Goal: Task Accomplishment & Management: Complete application form

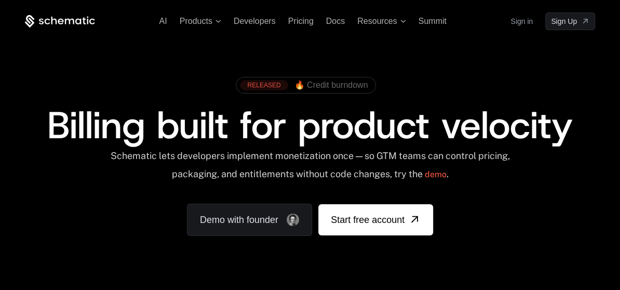
click at [327, 85] on span "🔥 Credit burndown" at bounding box center [332, 85] width 74 height 9
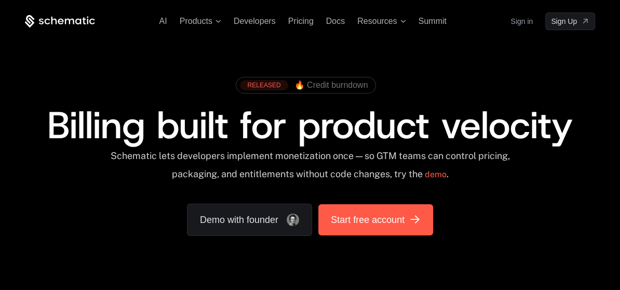
click at [392, 216] on span "Start free account" at bounding box center [368, 220] width 74 height 15
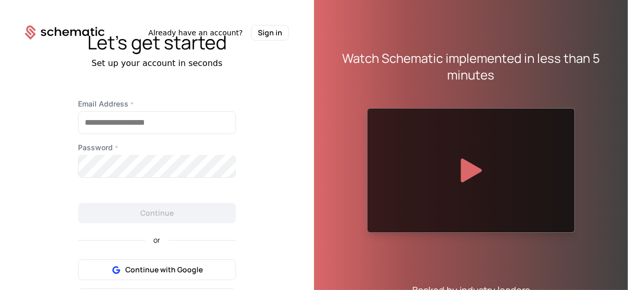
scroll to position [56, 0]
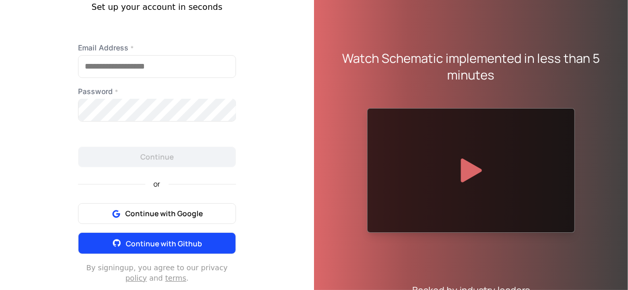
click at [113, 237] on icon at bounding box center [116, 242] width 13 height 13
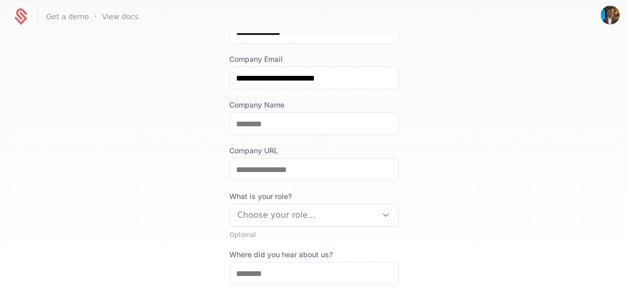
scroll to position [100, 0]
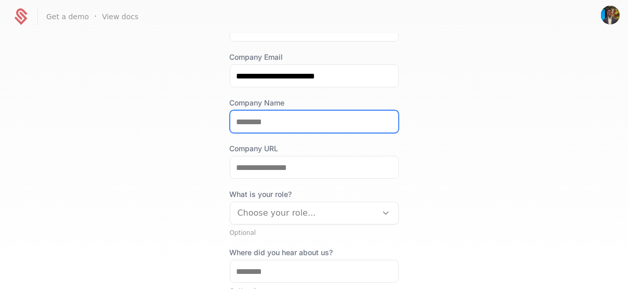
click at [287, 122] on input "Company Name" at bounding box center [314, 122] width 168 height 22
type input "*******"
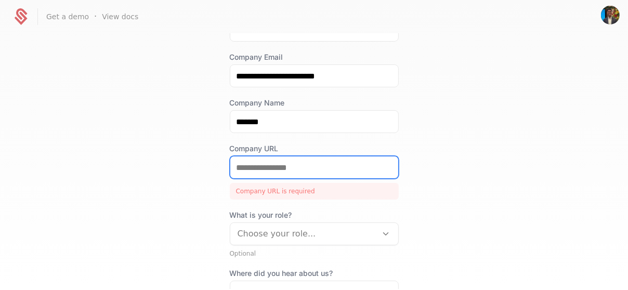
paste input "**********"
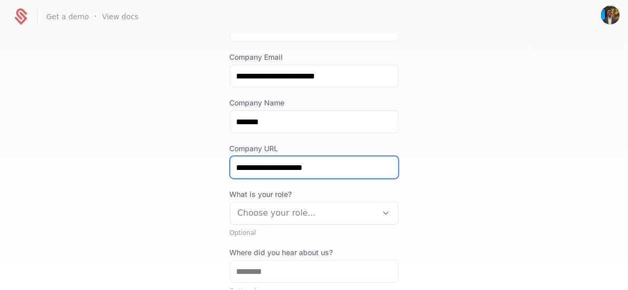
type input "**********"
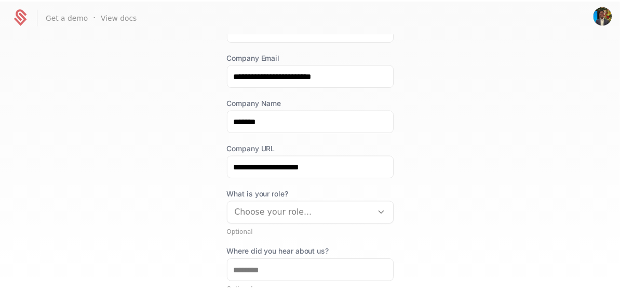
scroll to position [49, 0]
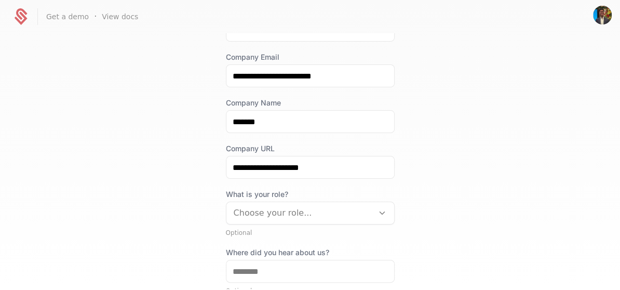
click at [273, 208] on div at bounding box center [300, 213] width 133 height 15
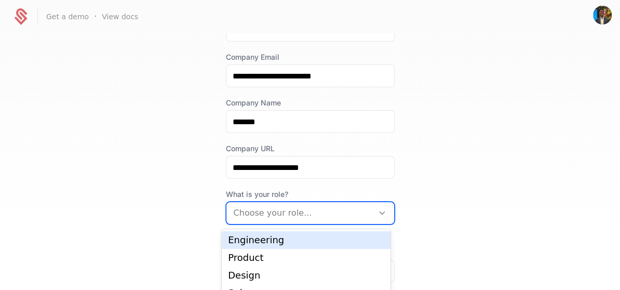
click at [269, 244] on div "Engineering" at bounding box center [306, 240] width 169 height 18
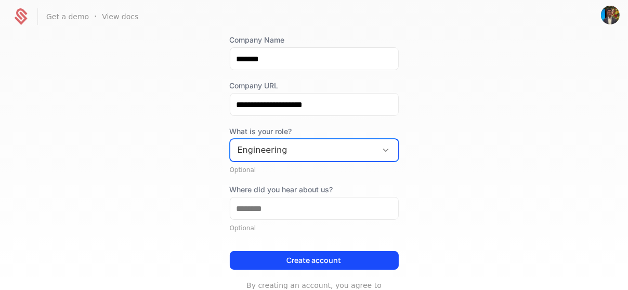
scroll to position [168, 0]
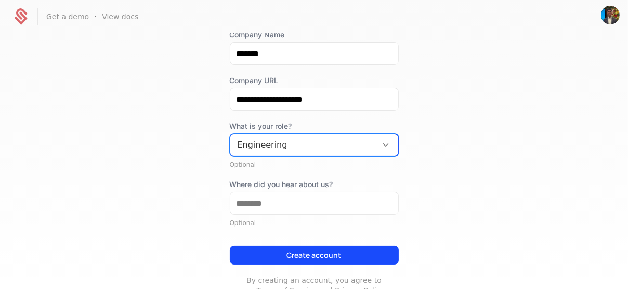
click at [241, 136] on div "Engineering" at bounding box center [303, 145] width 147 height 19
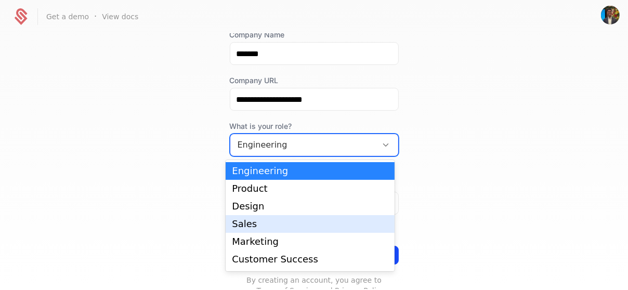
scroll to position [16, 0]
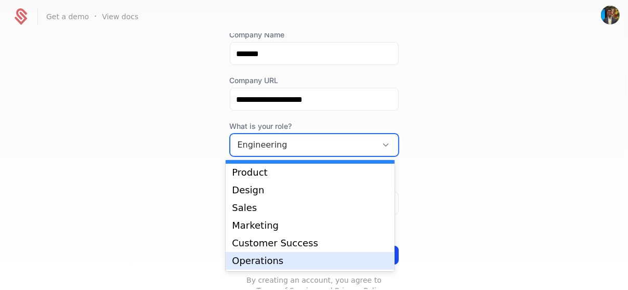
click at [233, 262] on div "Operations" at bounding box center [310, 260] width 156 height 9
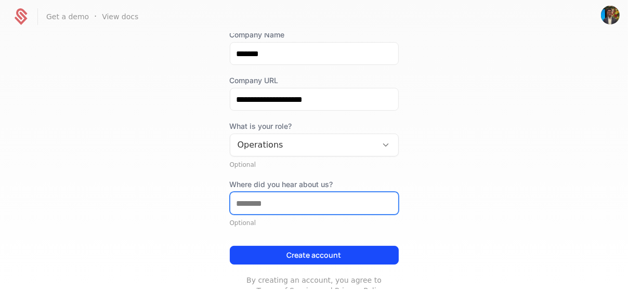
click at [274, 202] on input "Where did you hear about us?" at bounding box center [314, 203] width 168 height 22
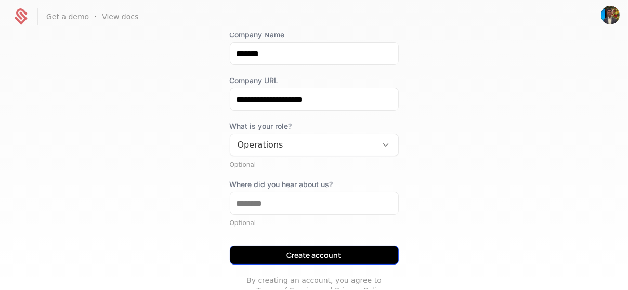
click at [282, 252] on button "Create account" at bounding box center [314, 255] width 169 height 19
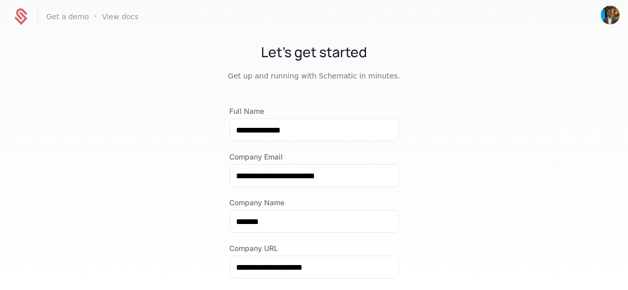
scroll to position [203, 0]
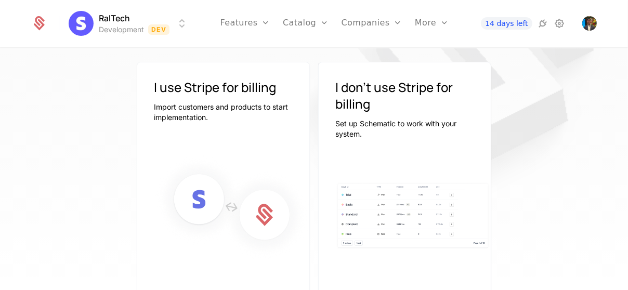
scroll to position [161, 0]
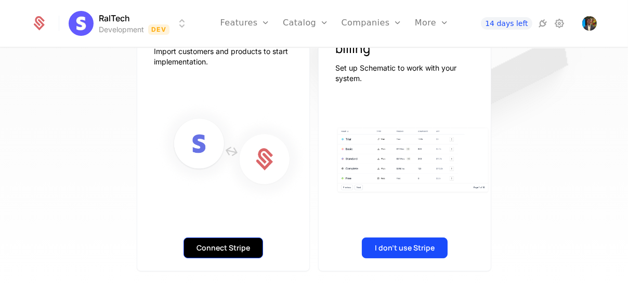
click at [224, 244] on button "Connect Stripe" at bounding box center [223, 247] width 80 height 21
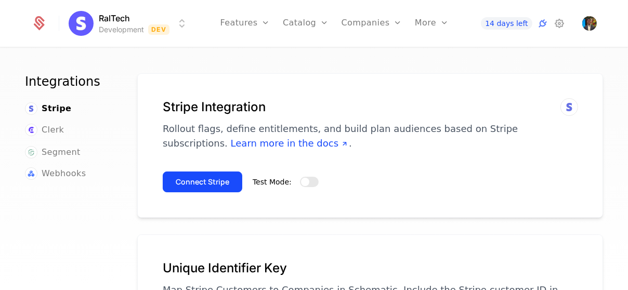
click at [300, 189] on div "Test Mode:" at bounding box center [286, 181] width 66 height 21
click at [302, 177] on button "Test Mode:" at bounding box center [309, 182] width 19 height 10
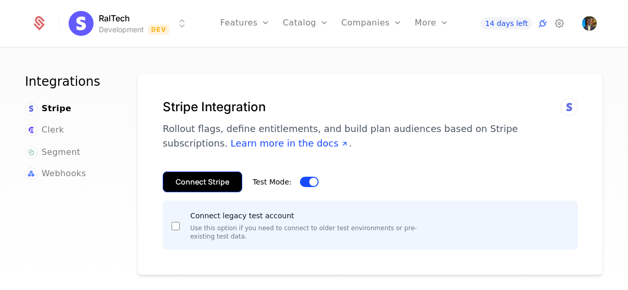
click at [211, 182] on button "Connect Stripe" at bounding box center [203, 181] width 80 height 21
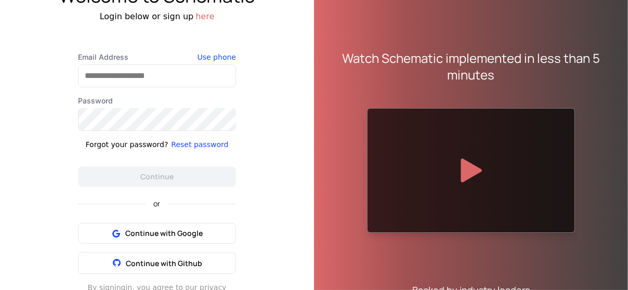
scroll to position [56, 0]
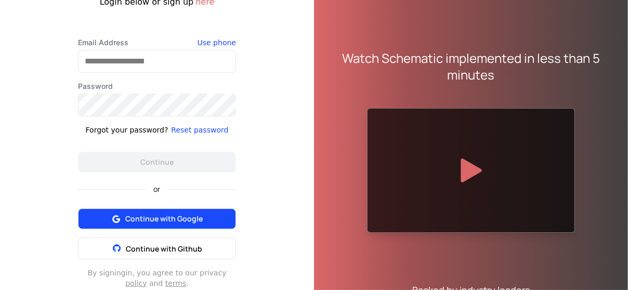
click at [199, 213] on button "Continue with Google" at bounding box center [157, 218] width 158 height 21
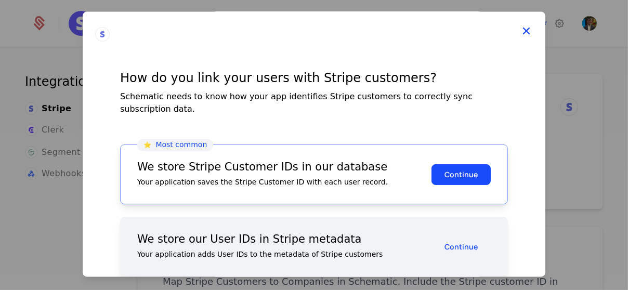
click at [519, 30] on icon at bounding box center [526, 31] width 14 height 14
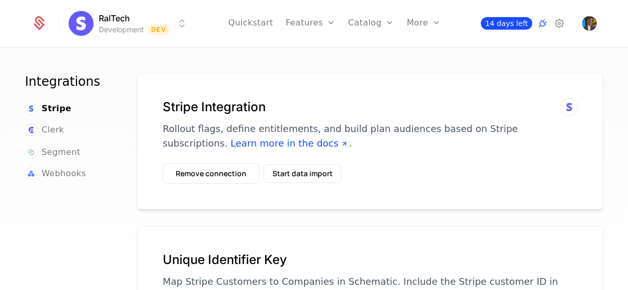
click at [501, 20] on span "14 days left" at bounding box center [506, 23] width 51 height 12
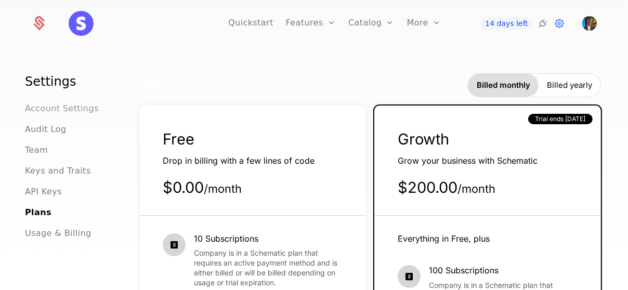
click at [69, 110] on span "Account Settings" at bounding box center [62, 108] width 74 height 12
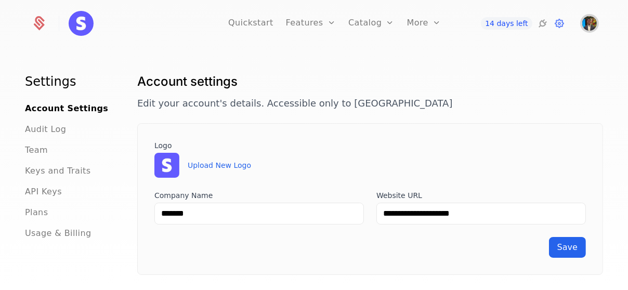
click at [586, 20] on img "Open user button" at bounding box center [589, 23] width 15 height 15
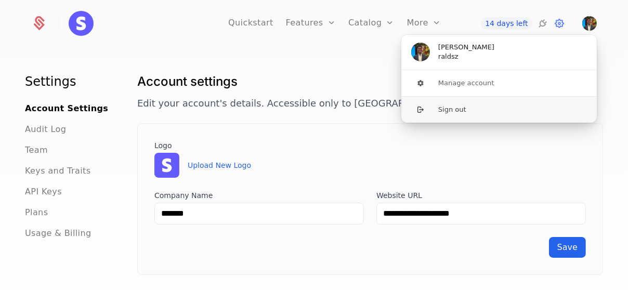
click at [472, 107] on button "Sign out" at bounding box center [499, 109] width 196 height 27
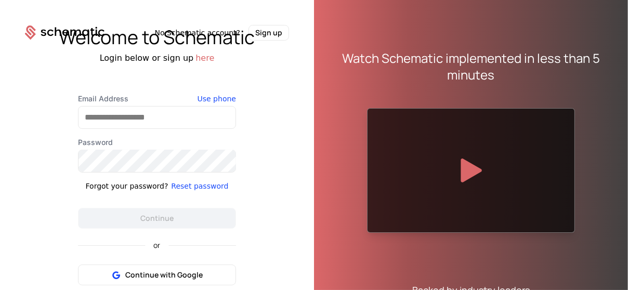
scroll to position [56, 0]
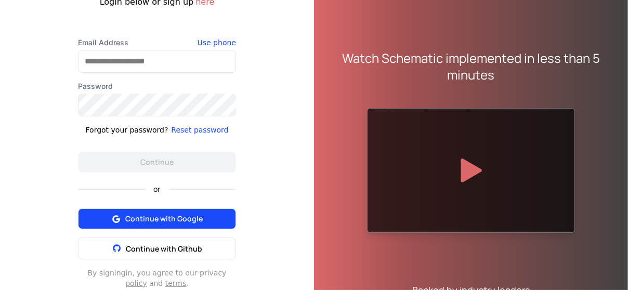
click at [150, 224] on button "Continue with Google" at bounding box center [157, 218] width 158 height 21
